Goal: Task Accomplishment & Management: Manage account settings

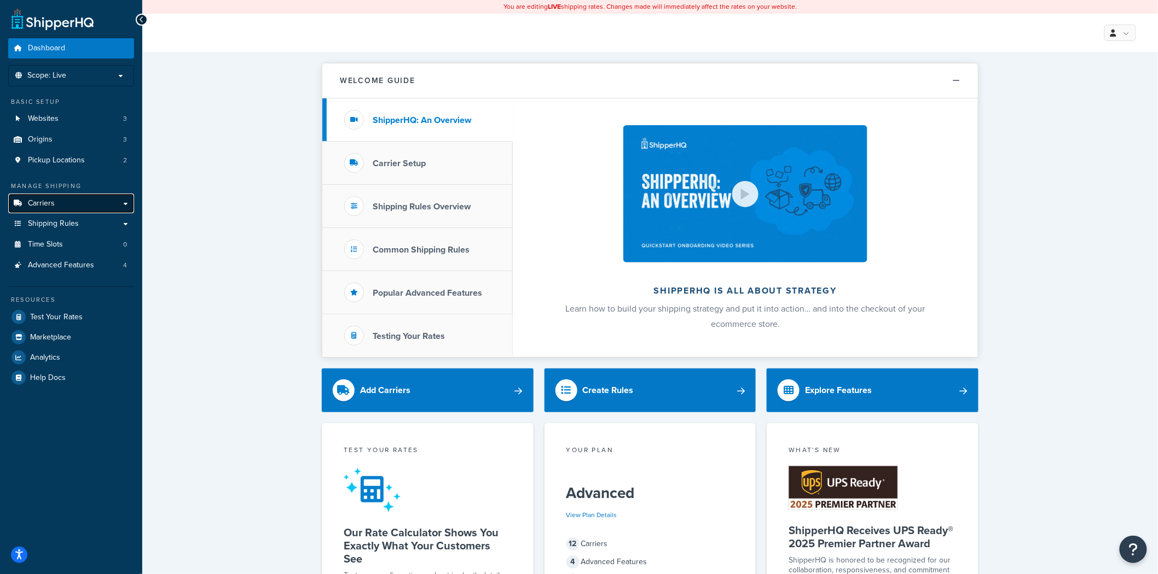
click at [95, 204] on link "Carriers" at bounding box center [71, 204] width 126 height 20
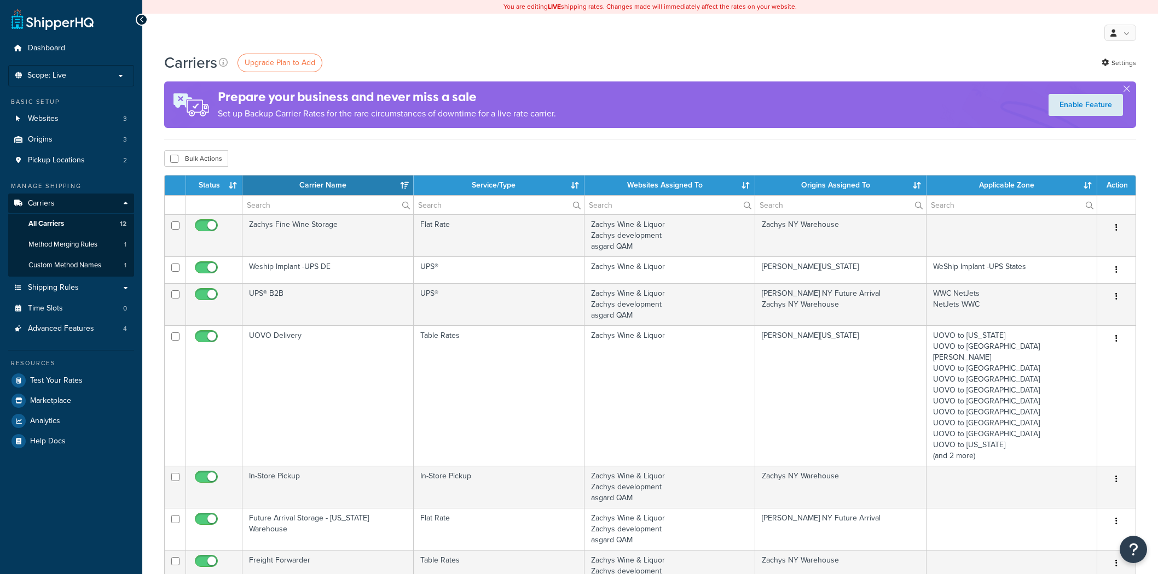
select select "15"
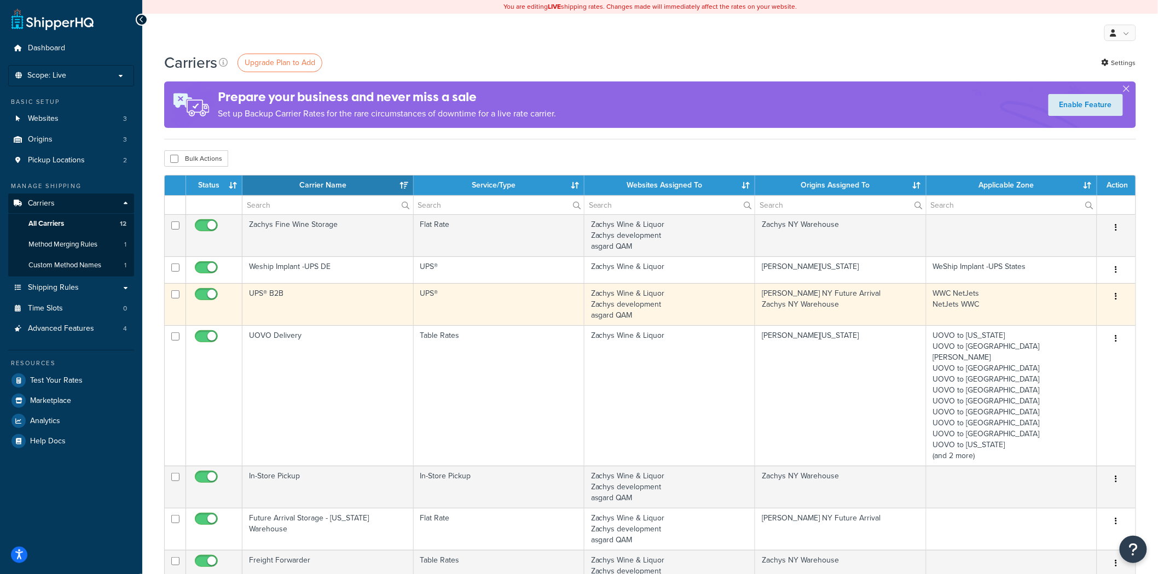
drag, startPoint x: 449, startPoint y: 306, endPoint x: 416, endPoint y: 315, distance: 33.4
click at [416, 315] on td "UPS®" at bounding box center [499, 304] width 171 height 42
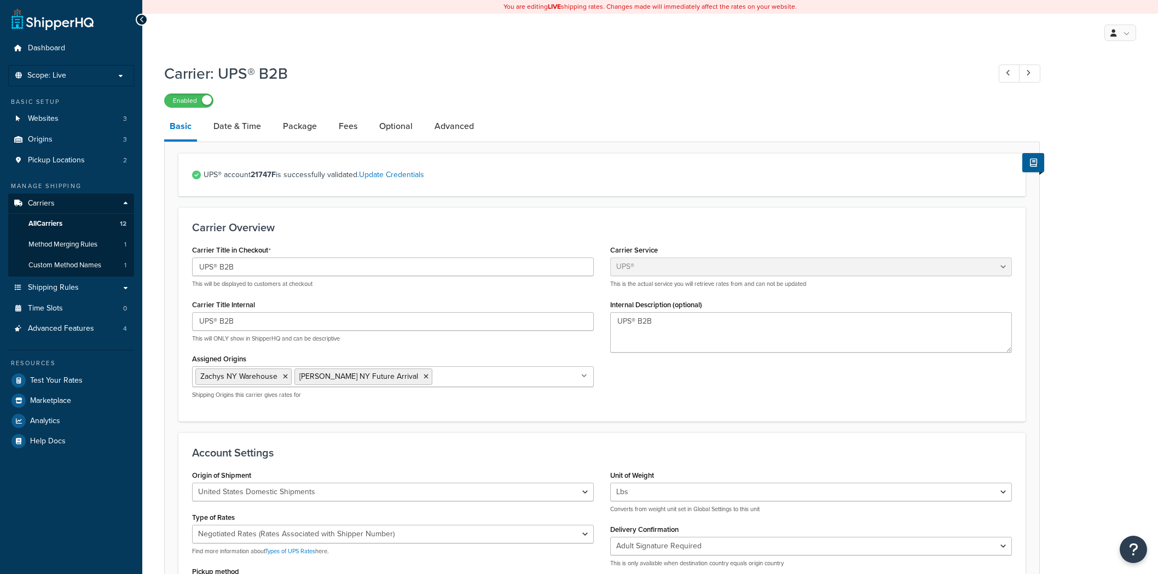
select select "ups"
select select "3"
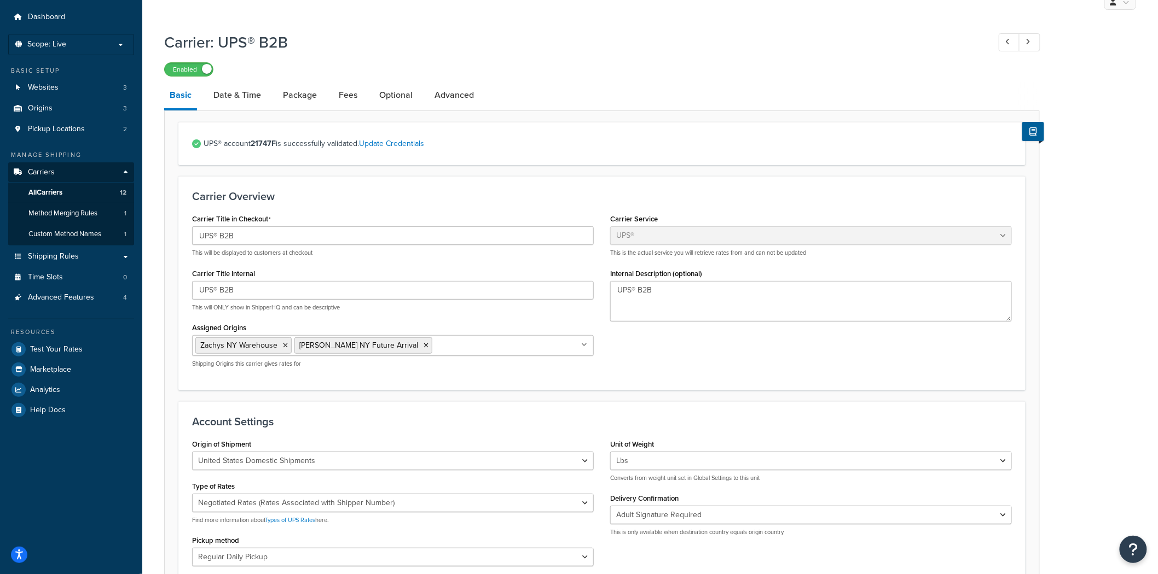
scroll to position [29, 0]
click at [471, 96] on link "Advanced" at bounding box center [454, 97] width 50 height 26
select select "false"
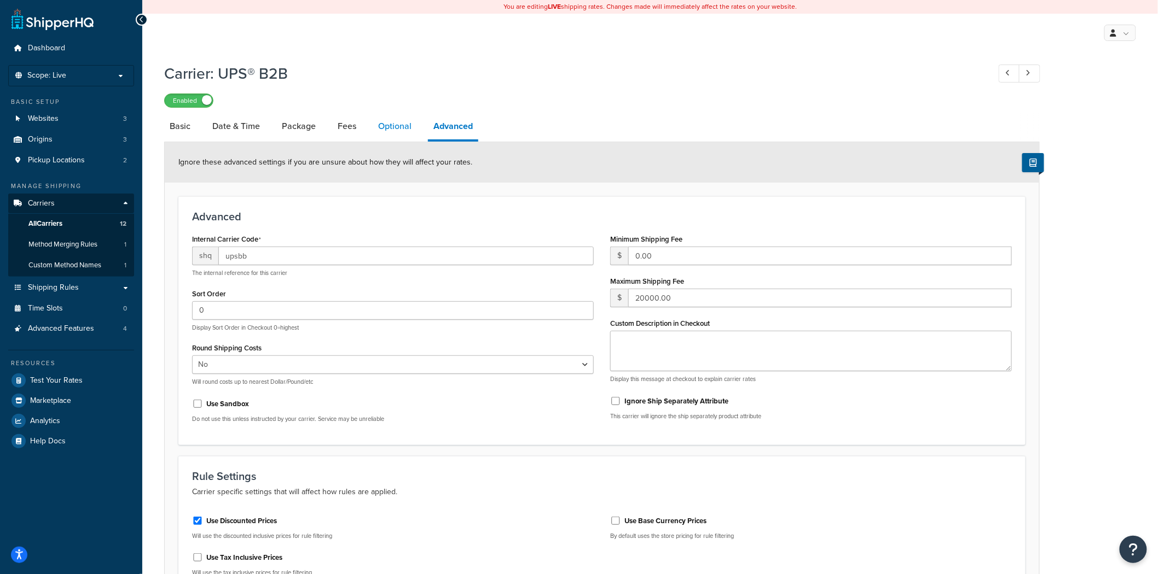
click at [397, 127] on link "Optional" at bounding box center [395, 126] width 44 height 26
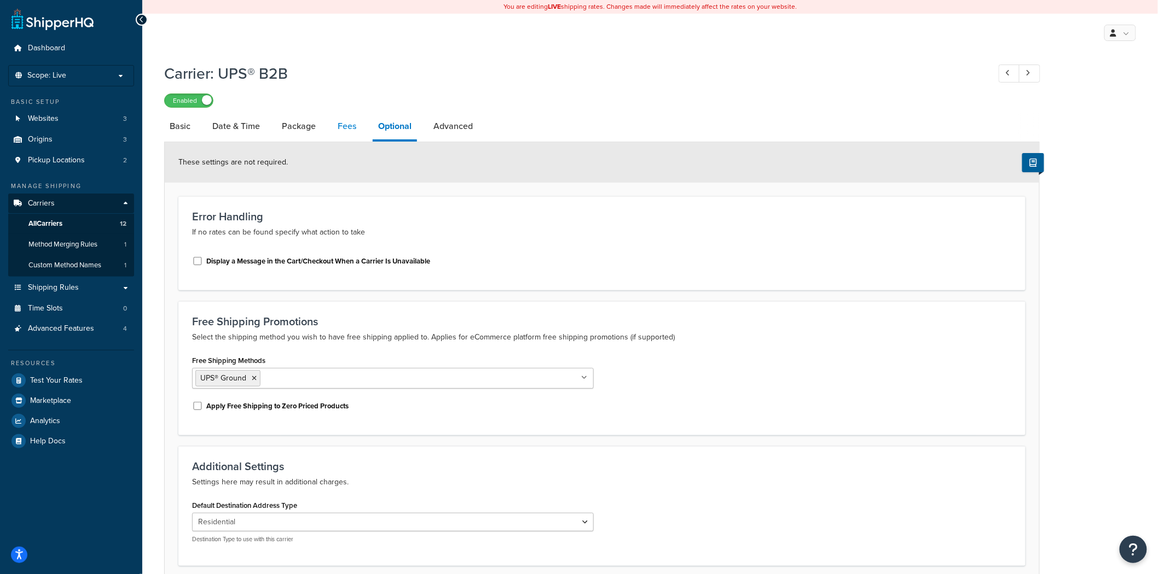
click at [344, 125] on link "Fees" at bounding box center [347, 126] width 30 height 26
select select "AFTER"
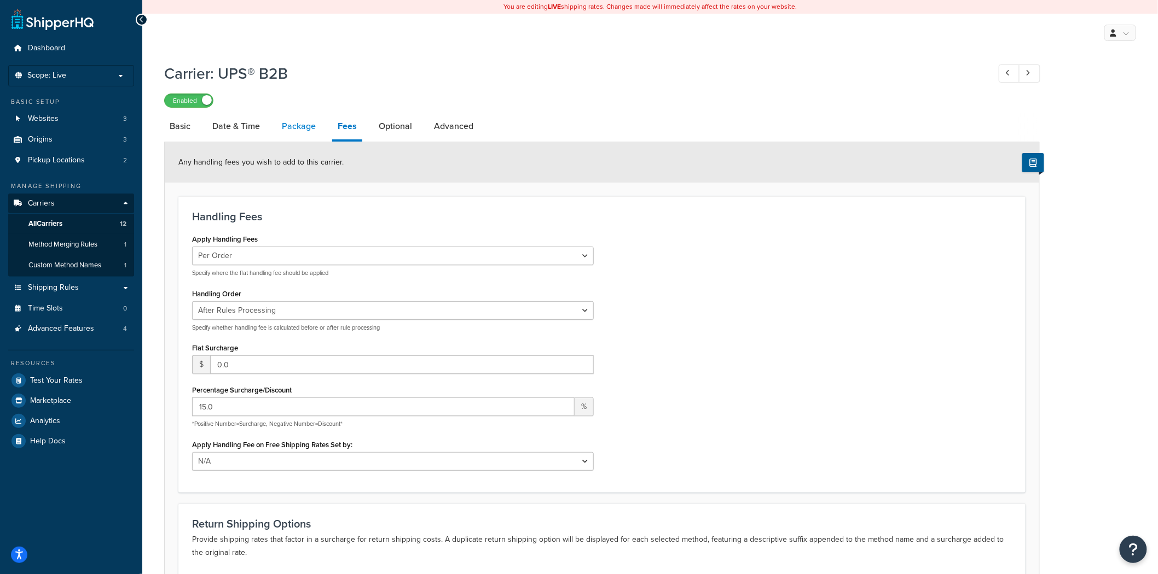
click at [307, 131] on link "Package" at bounding box center [298, 126] width 45 height 26
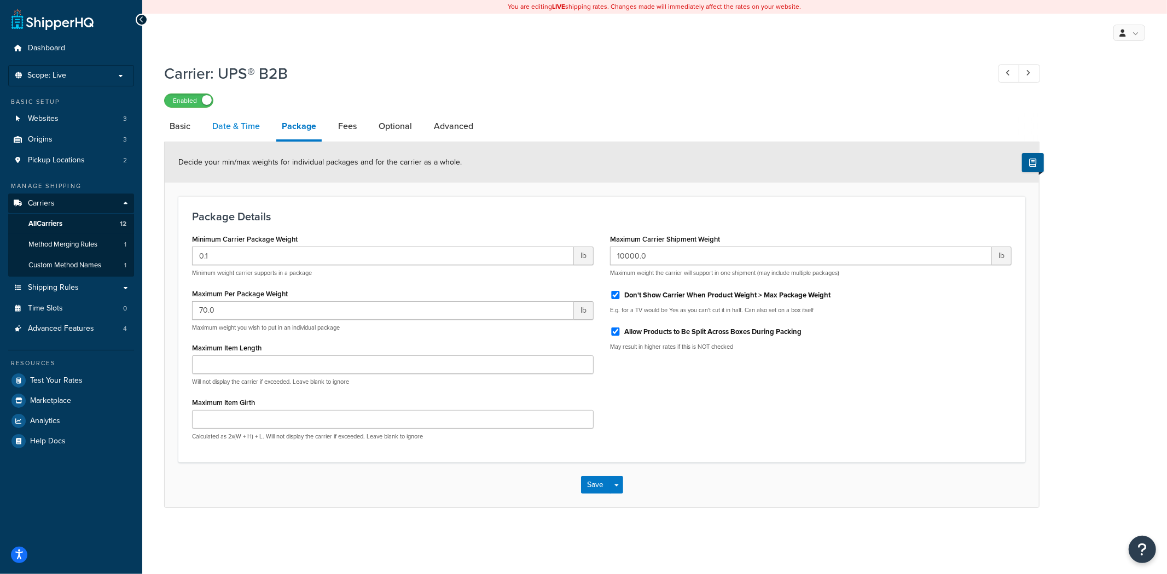
click at [237, 132] on link "Date & Time" at bounding box center [236, 126] width 59 height 26
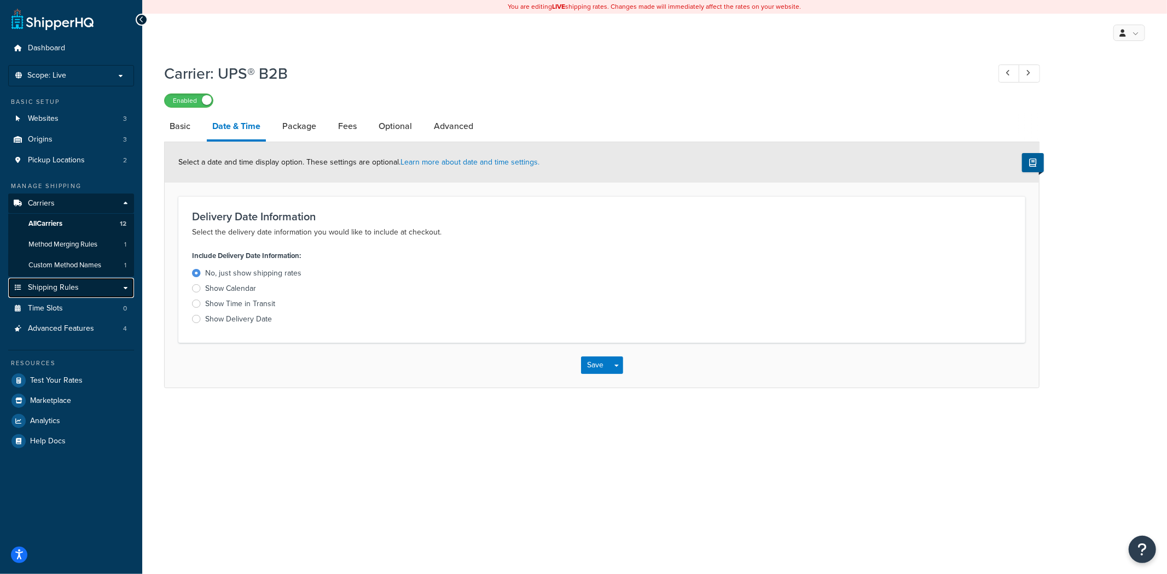
click at [82, 290] on link "Shipping Rules" at bounding box center [71, 288] width 126 height 20
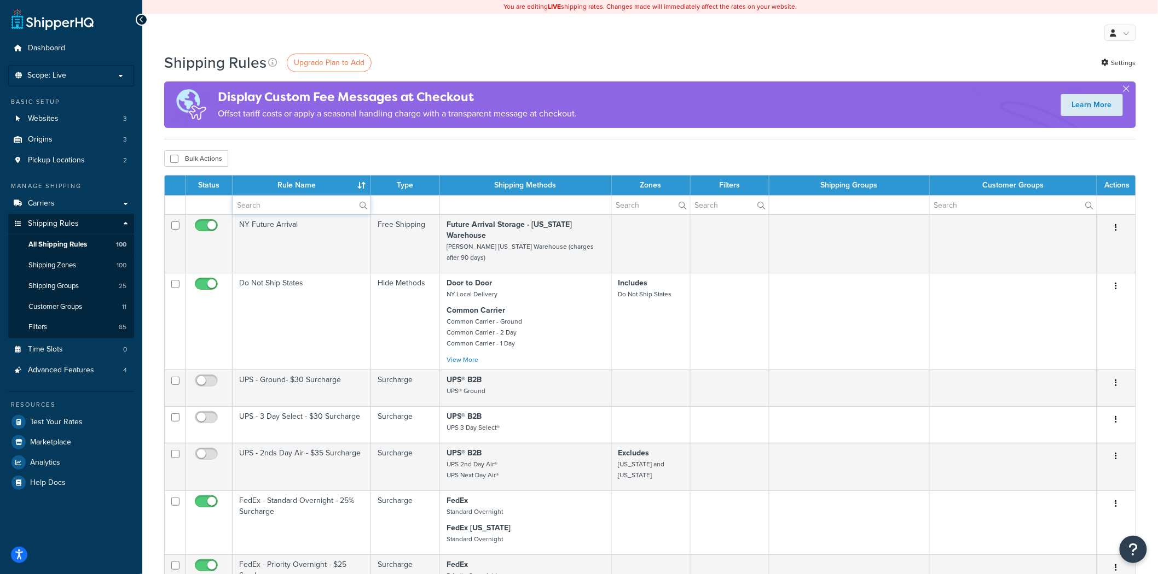
click at [335, 208] on input "text" at bounding box center [302, 205] width 138 height 19
type input "ups"
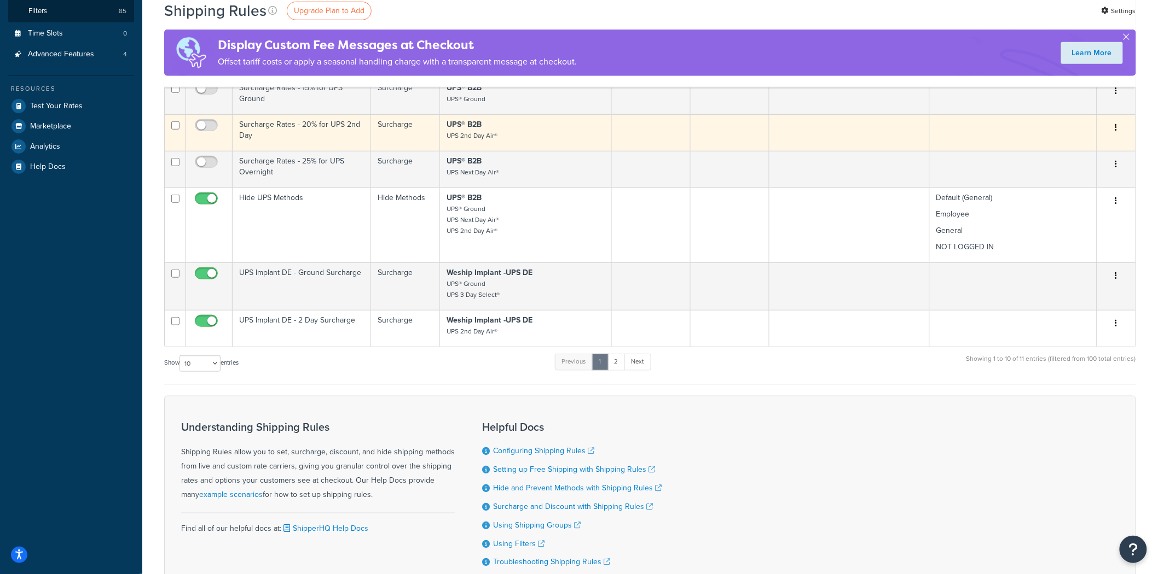
scroll to position [317, 0]
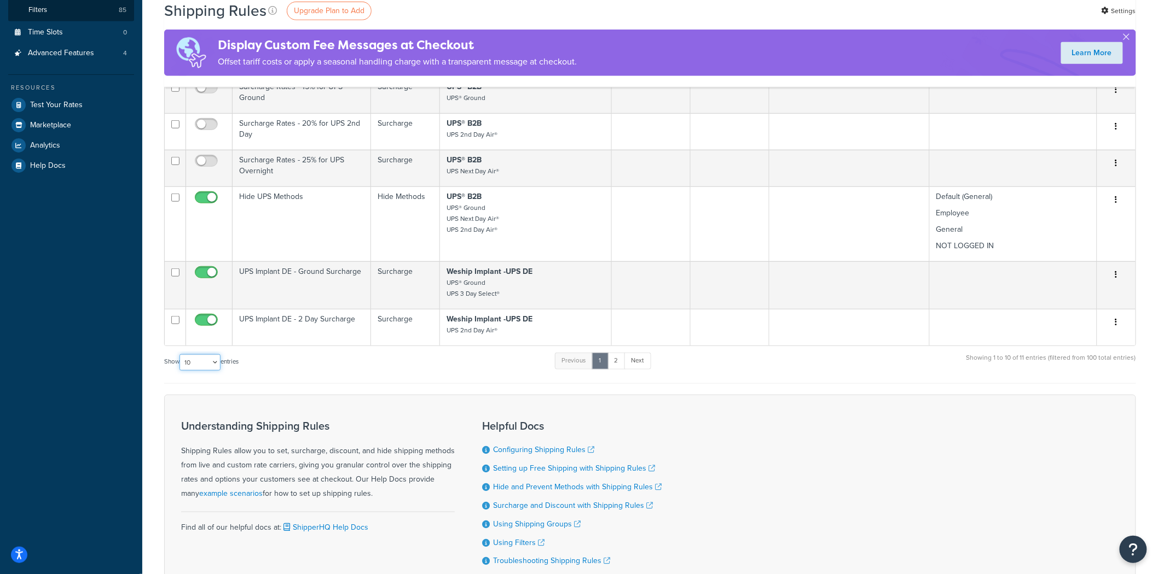
click at [209, 367] on select "10 15 25 50 100 1000" at bounding box center [199, 363] width 41 height 16
select select "25"
click at [181, 361] on select "10 15 25 50 100 1000" at bounding box center [199, 363] width 41 height 16
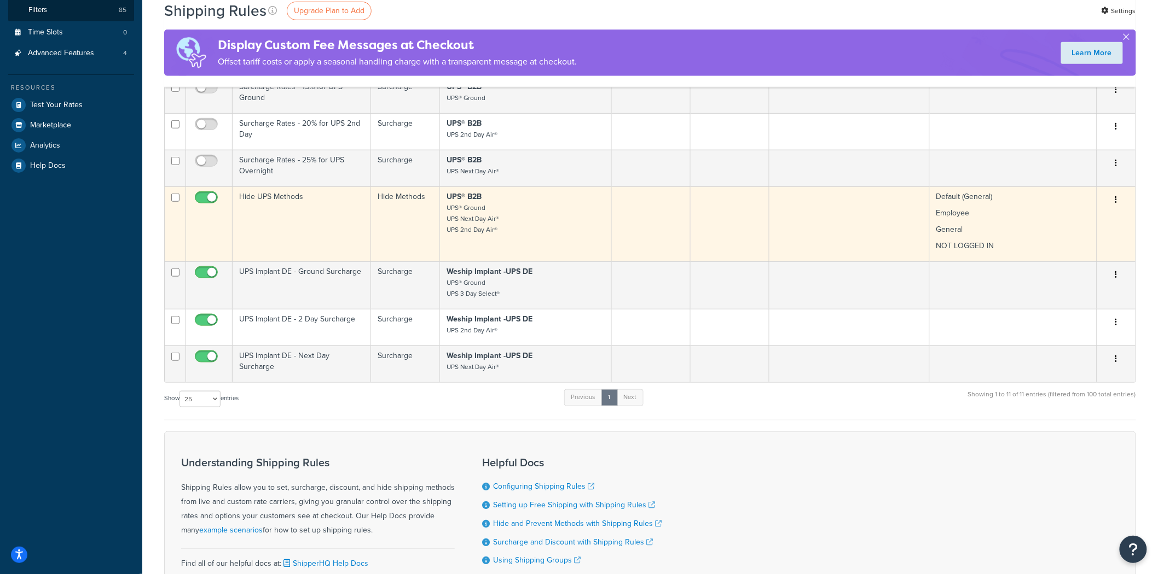
click at [314, 212] on td "Hide UPS Methods" at bounding box center [302, 224] width 138 height 75
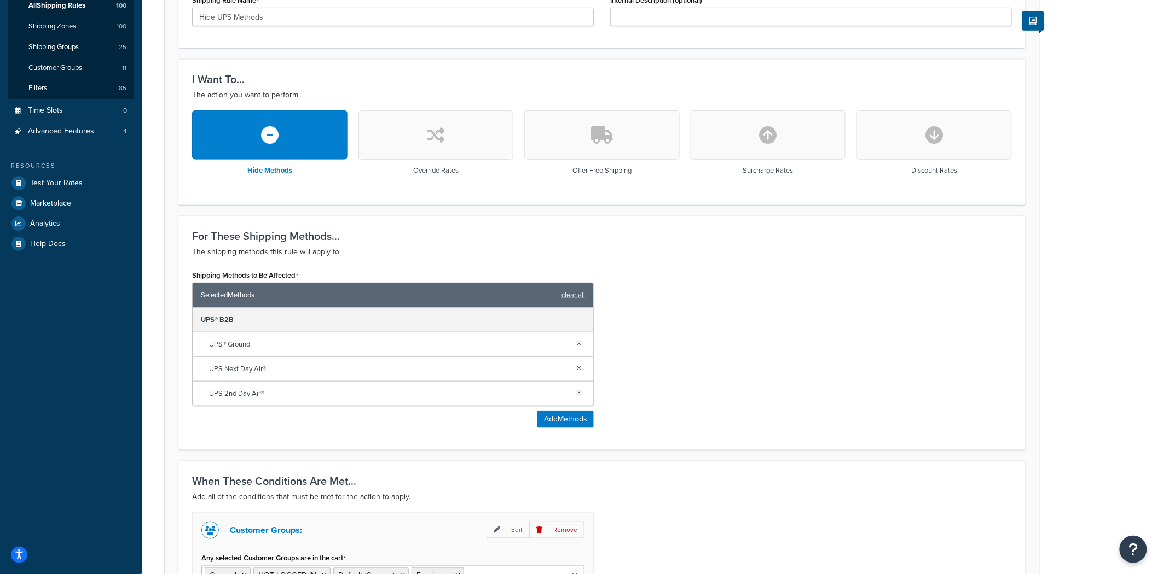
scroll to position [54, 0]
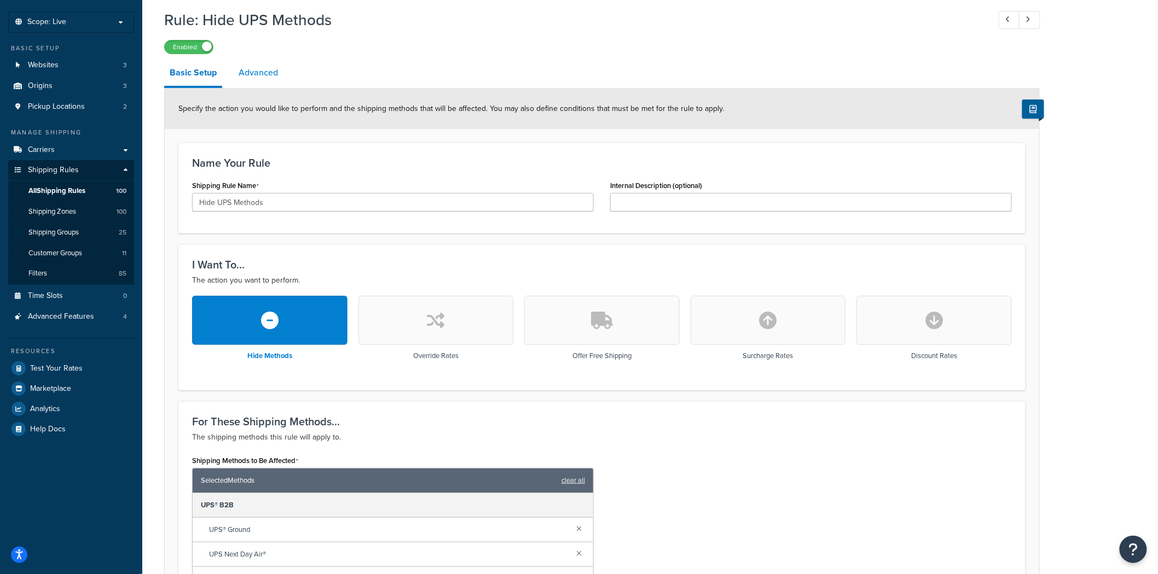
click at [258, 78] on link "Advanced" at bounding box center [258, 73] width 50 height 26
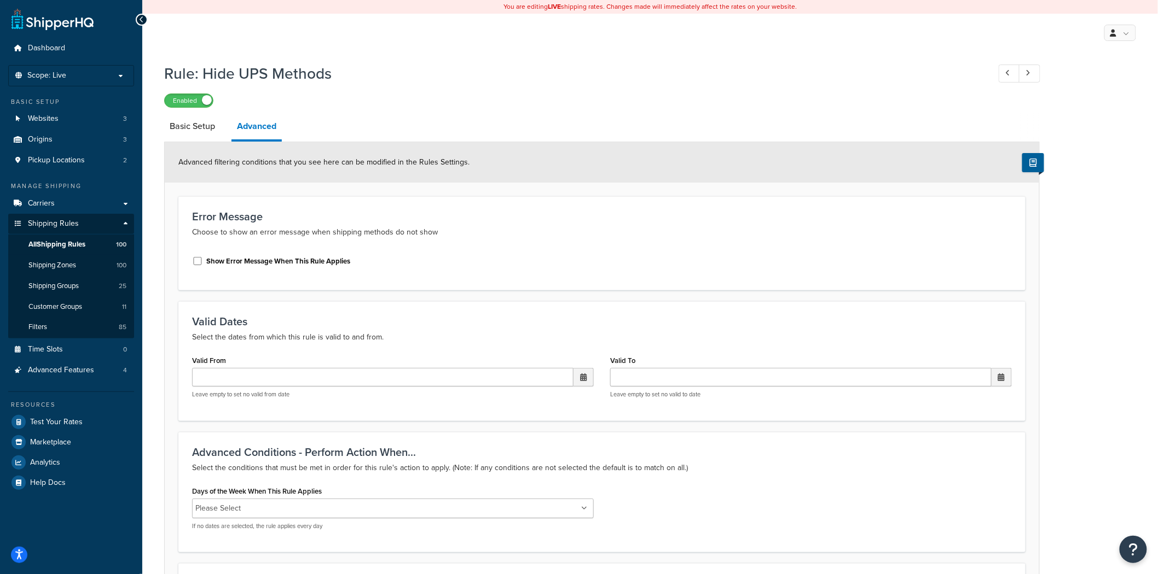
click at [190, 130] on link "Basic Setup" at bounding box center [192, 126] width 56 height 26
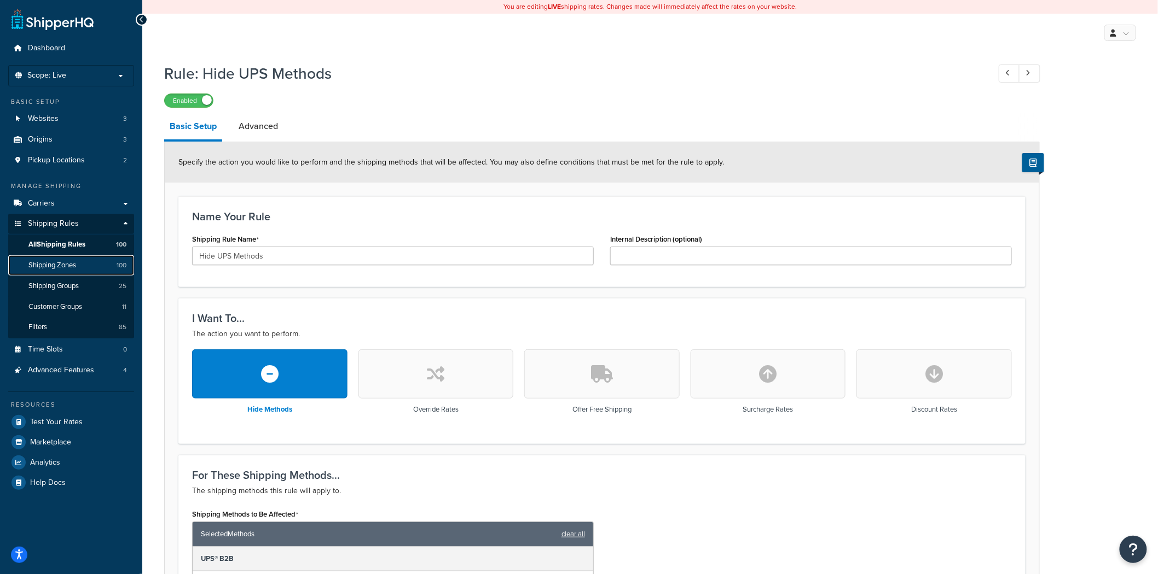
click at [105, 270] on link "Shipping Zones 100" at bounding box center [71, 265] width 126 height 20
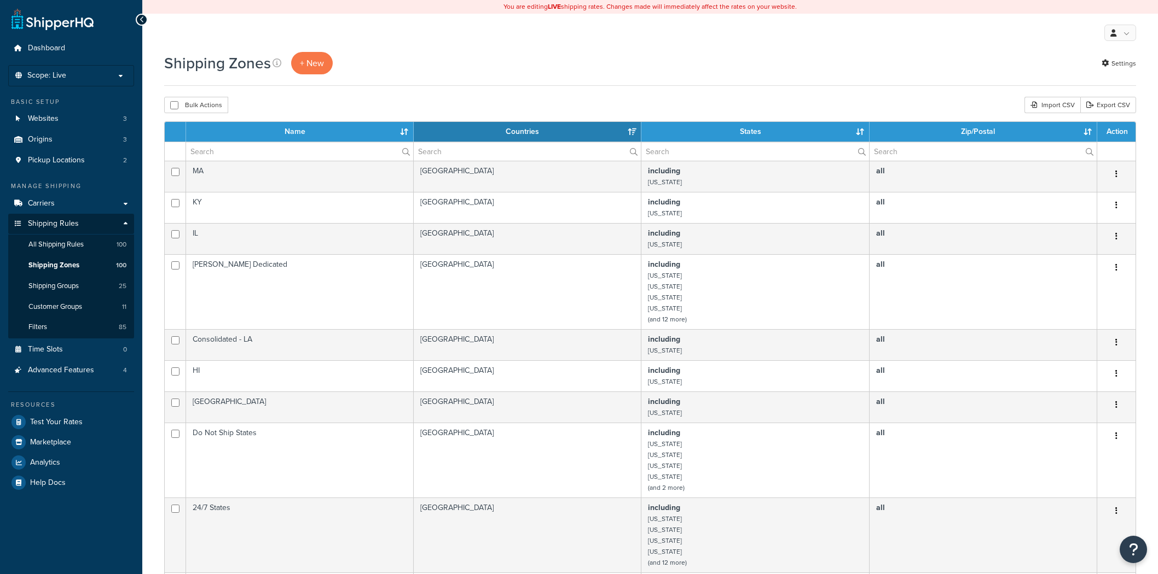
select select "15"
click at [274, 150] on input "text" at bounding box center [299, 151] width 227 height 19
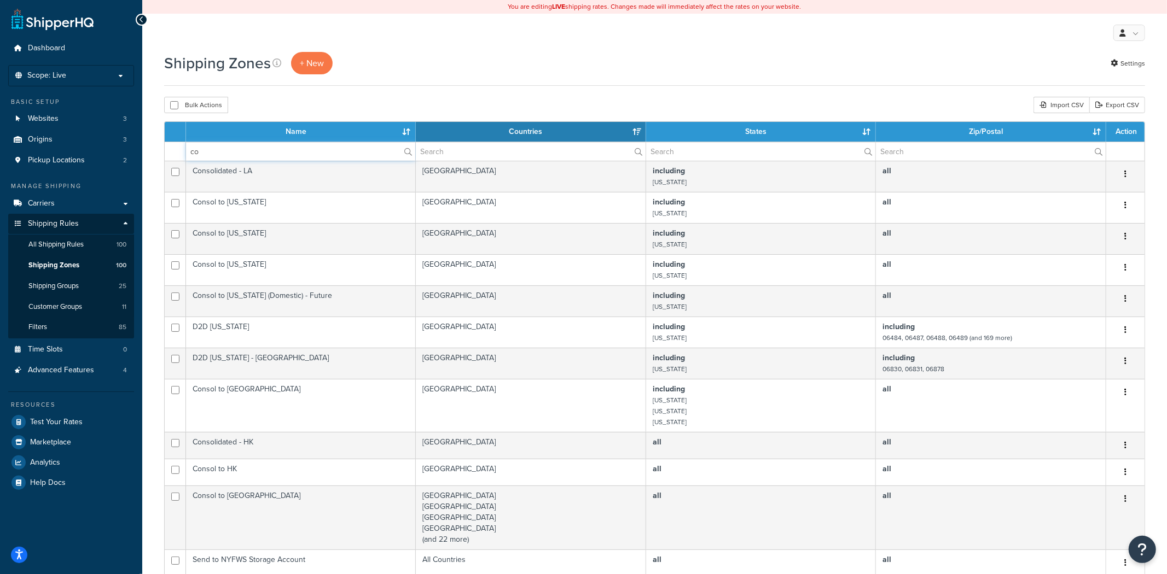
type input "c"
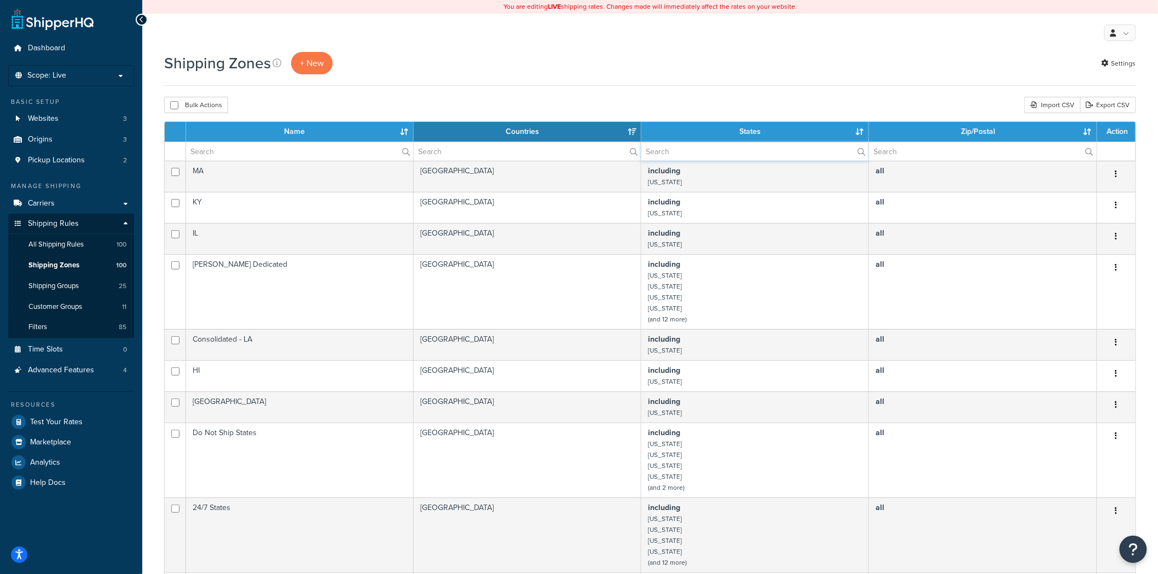
click at [735, 156] on input "text" at bounding box center [754, 151] width 227 height 19
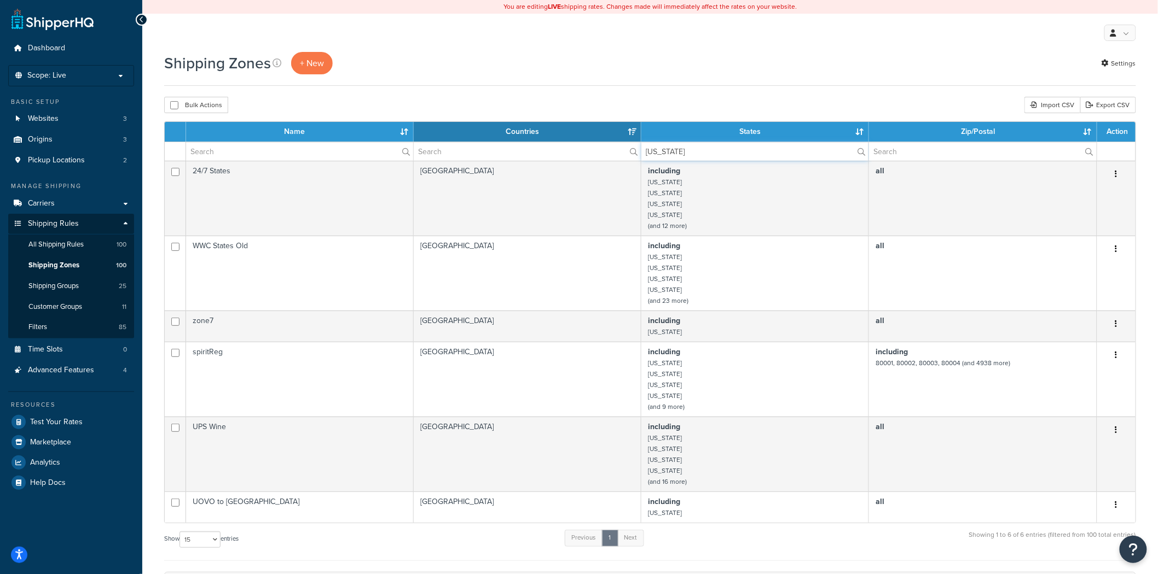
type input "colorado"
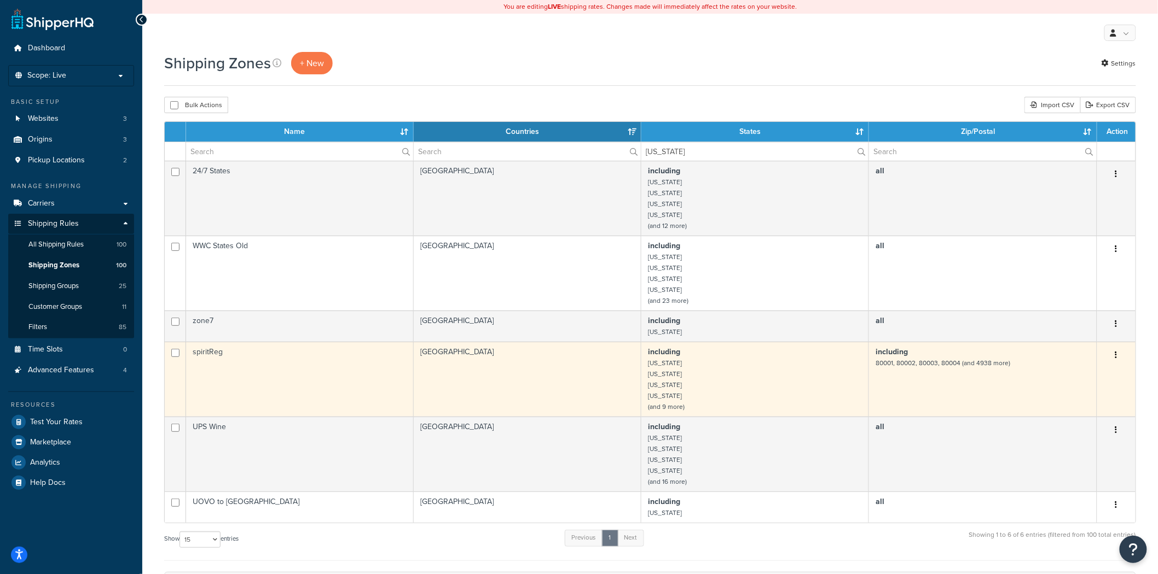
drag, startPoint x: 735, startPoint y: 378, endPoint x: 719, endPoint y: 390, distance: 19.1
click at [719, 390] on td "including Colorado Georgia Idaho Indiana (and 9 more)" at bounding box center [755, 379] width 228 height 75
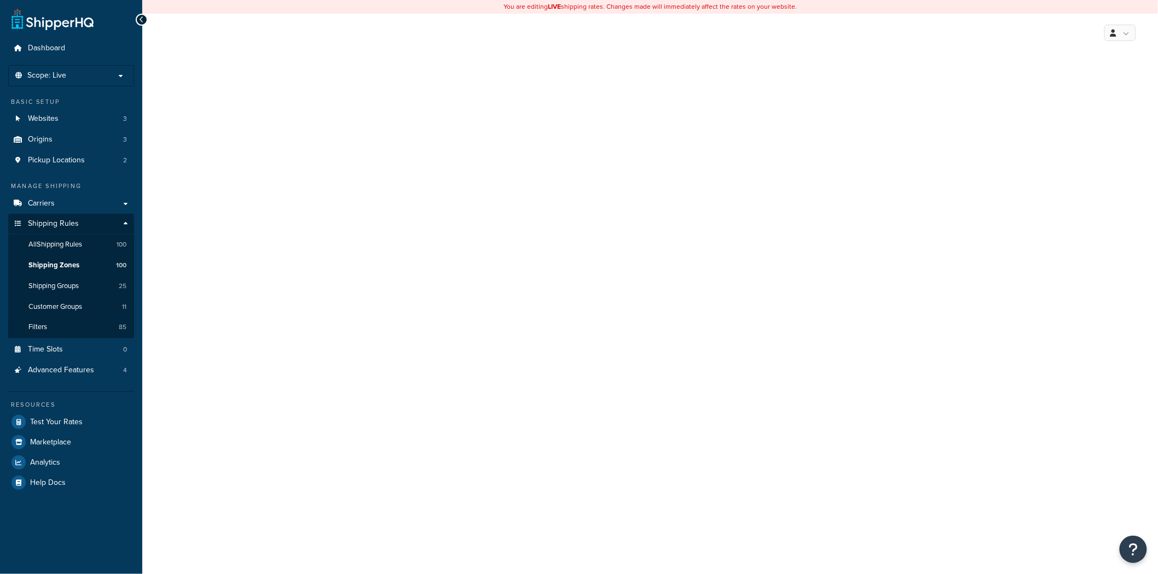
select select "including"
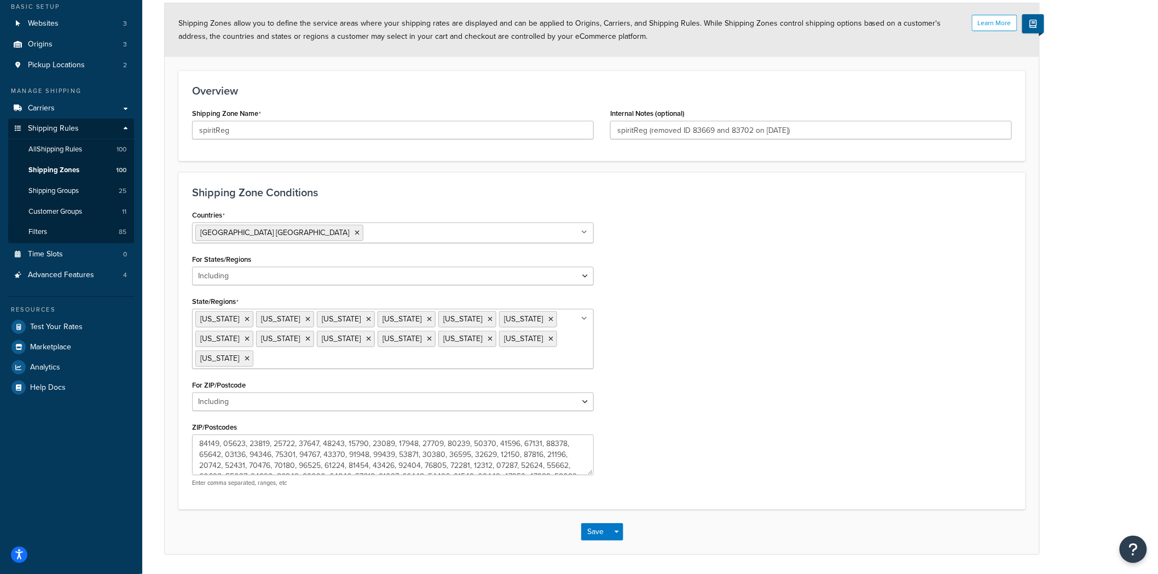
scroll to position [96, 0]
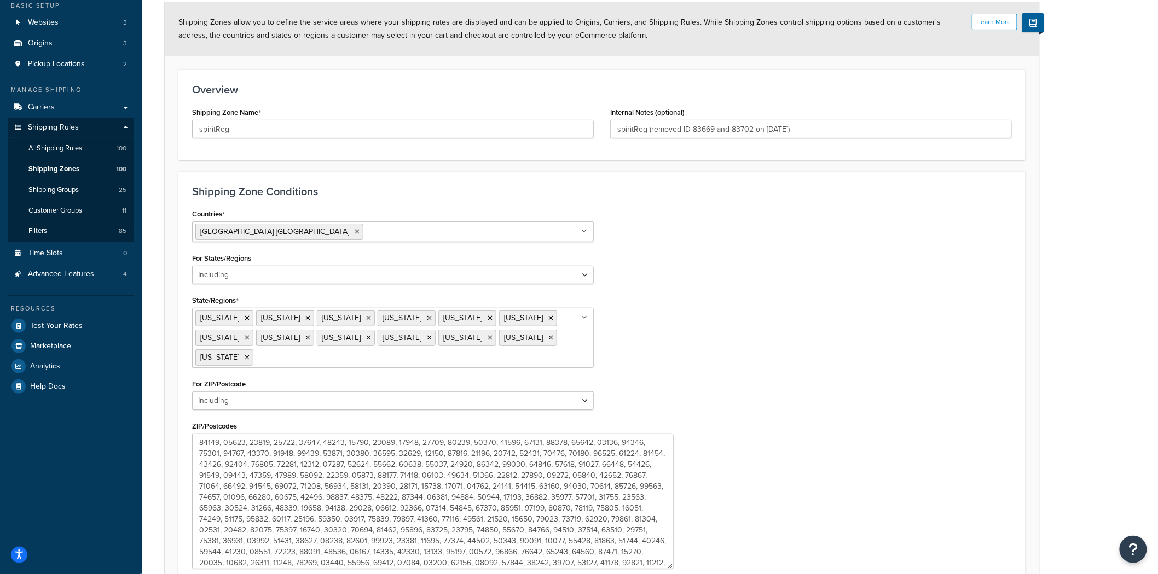
drag, startPoint x: 590, startPoint y: 469, endPoint x: 671, endPoint y: 565, distance: 126.2
click at [671, 565] on textarea "ZIP/Postcodes" at bounding box center [432, 502] width 481 height 136
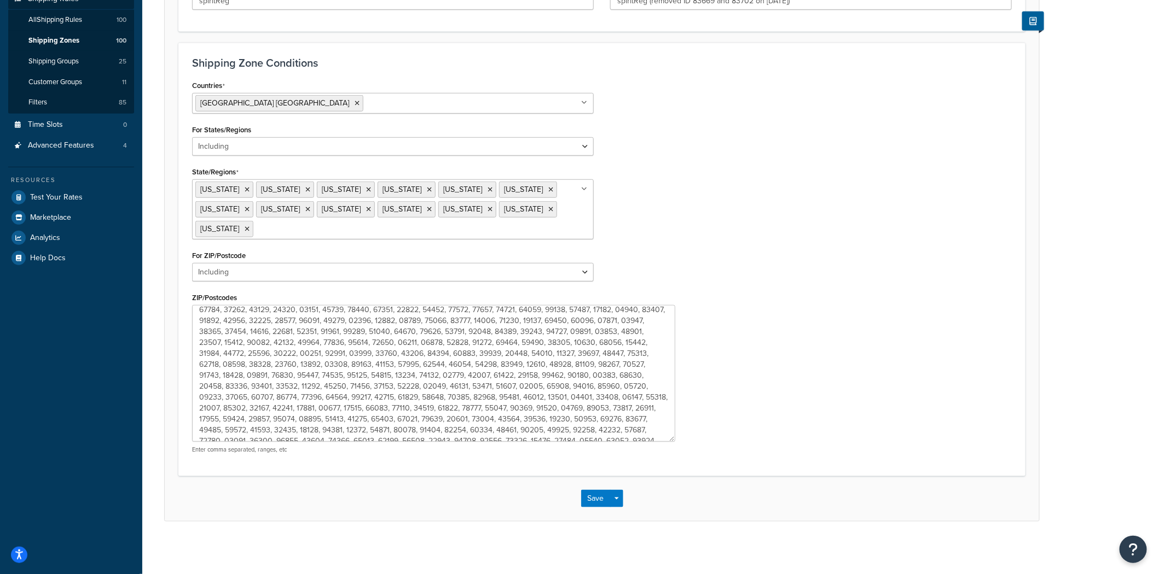
scroll to position [1636, 0]
click at [785, 305] on div "Countries United States USA All Countries ALL Afghanistan AFG Albania ALB Alger…" at bounding box center [602, 270] width 836 height 385
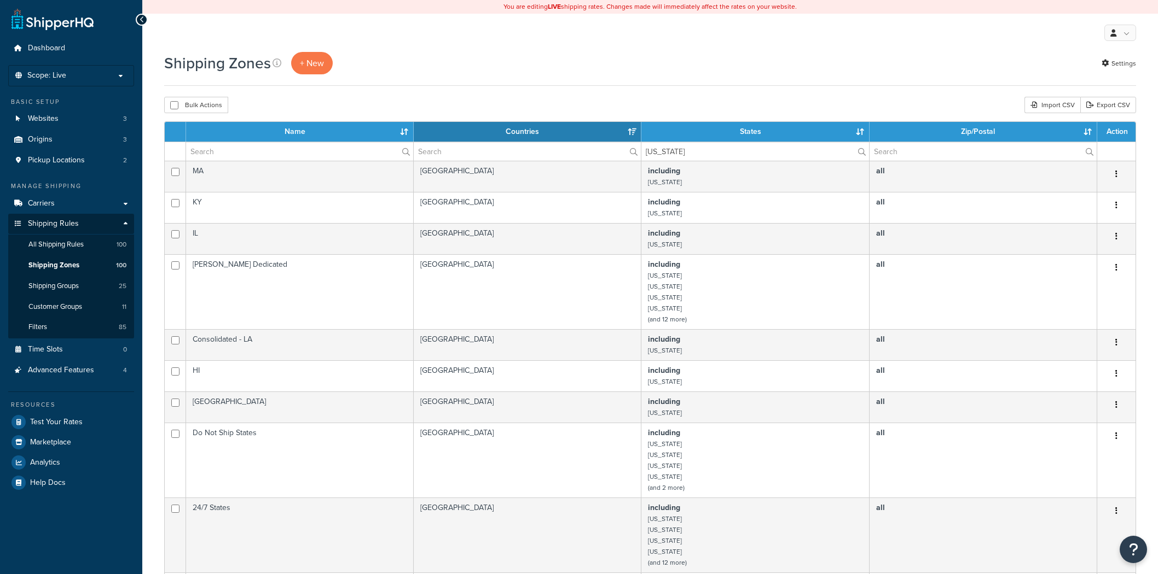
select select "15"
click at [286, 148] on input "text" at bounding box center [299, 151] width 227 height 19
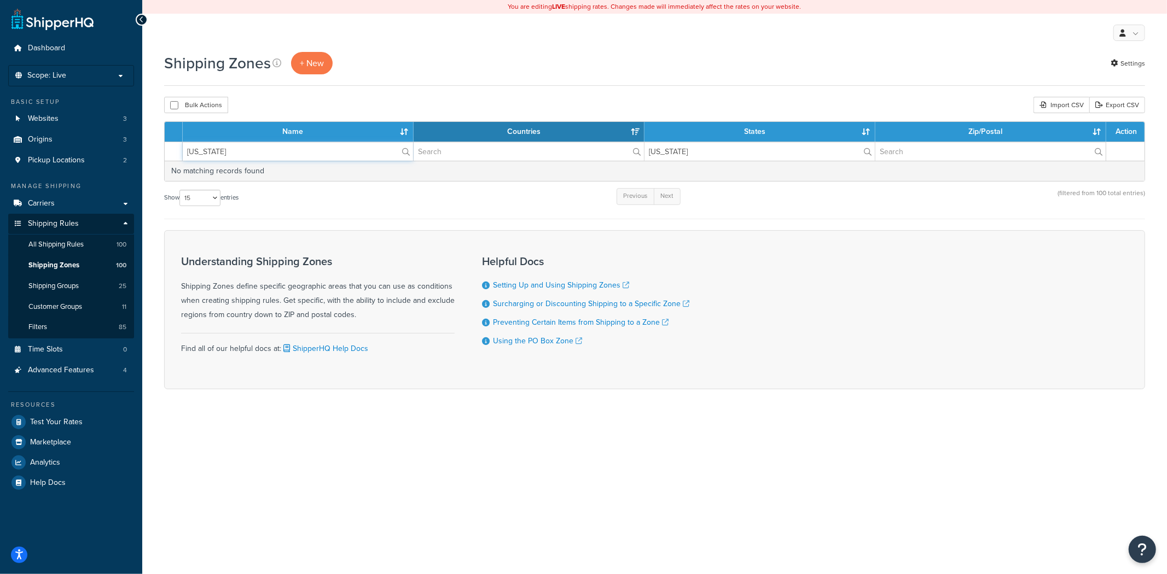
type input "[US_STATE]"
click at [286, 148] on input "[US_STATE]" at bounding box center [298, 151] width 230 height 19
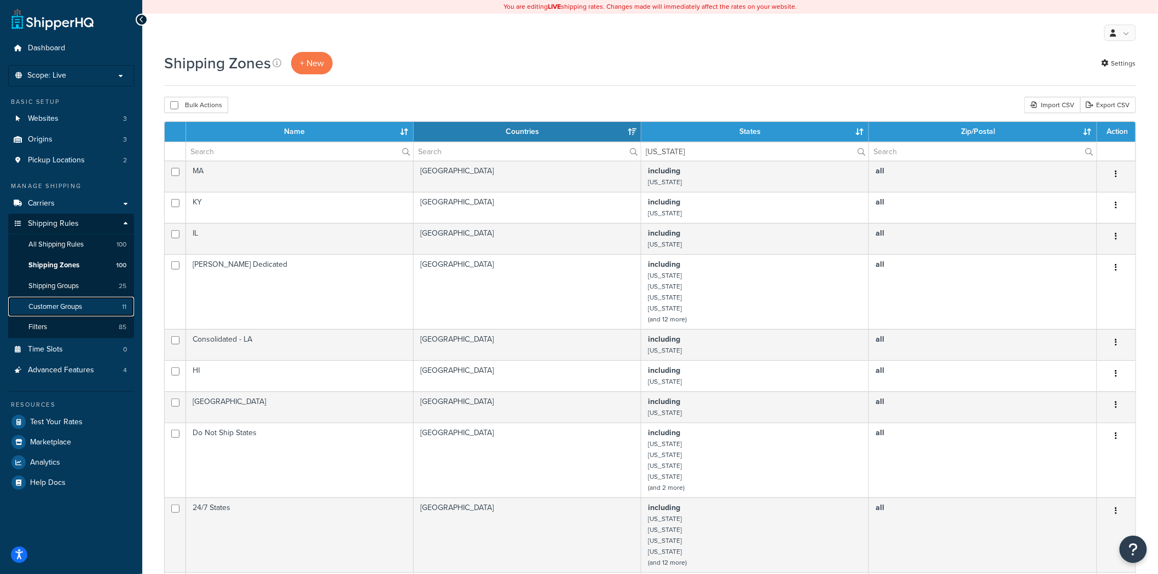
click at [84, 305] on link "Customer Groups 11" at bounding box center [71, 307] width 126 height 20
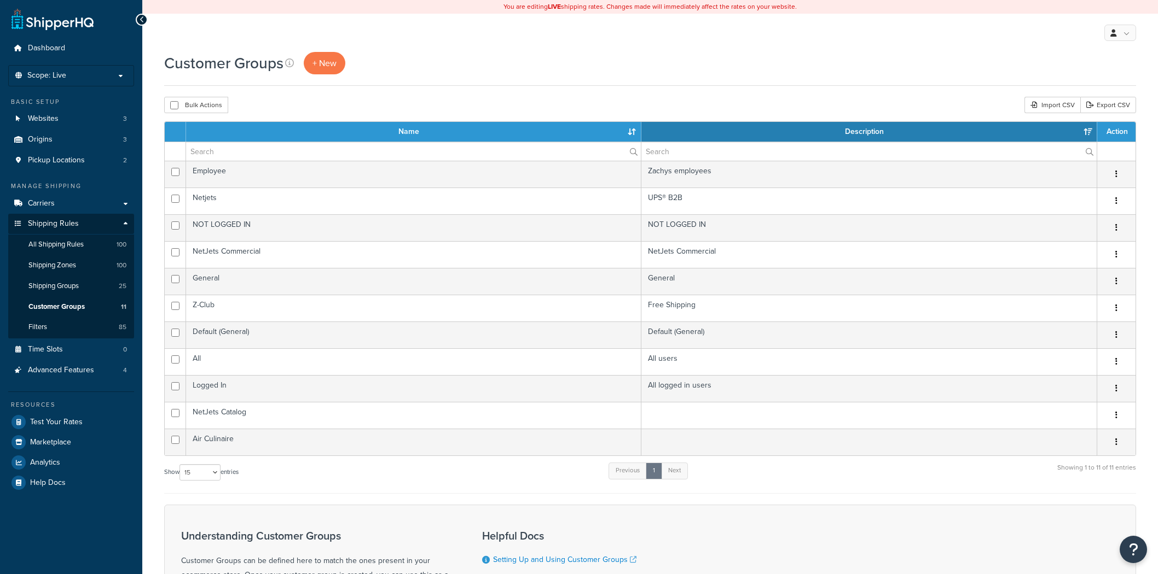
select select "15"
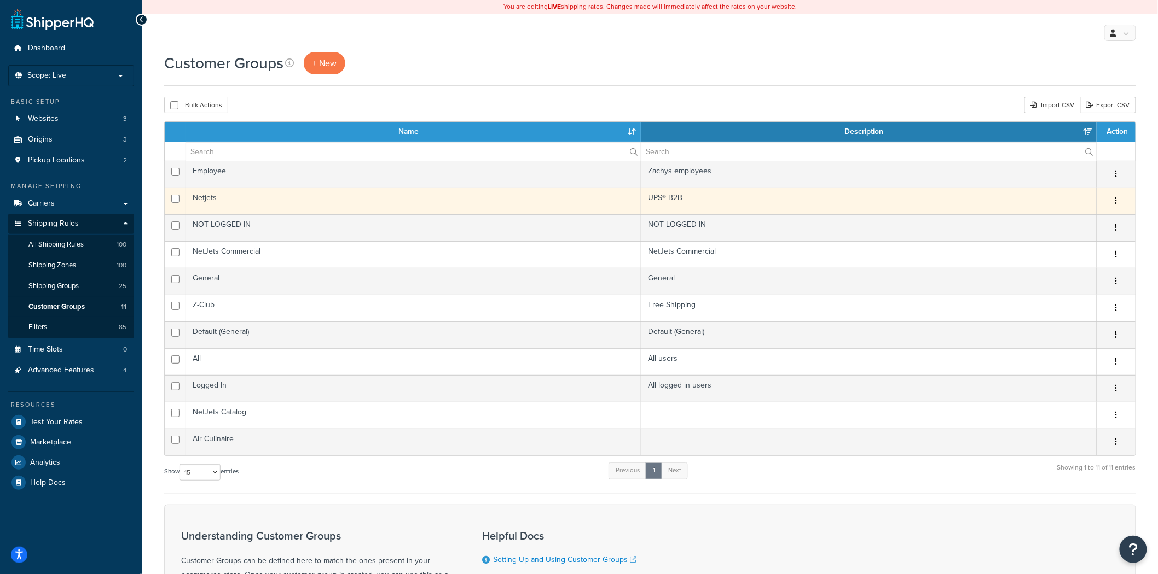
click at [660, 205] on td "UPS® B2B" at bounding box center [869, 201] width 456 height 27
